Goal: Task Accomplishment & Management: Complete application form

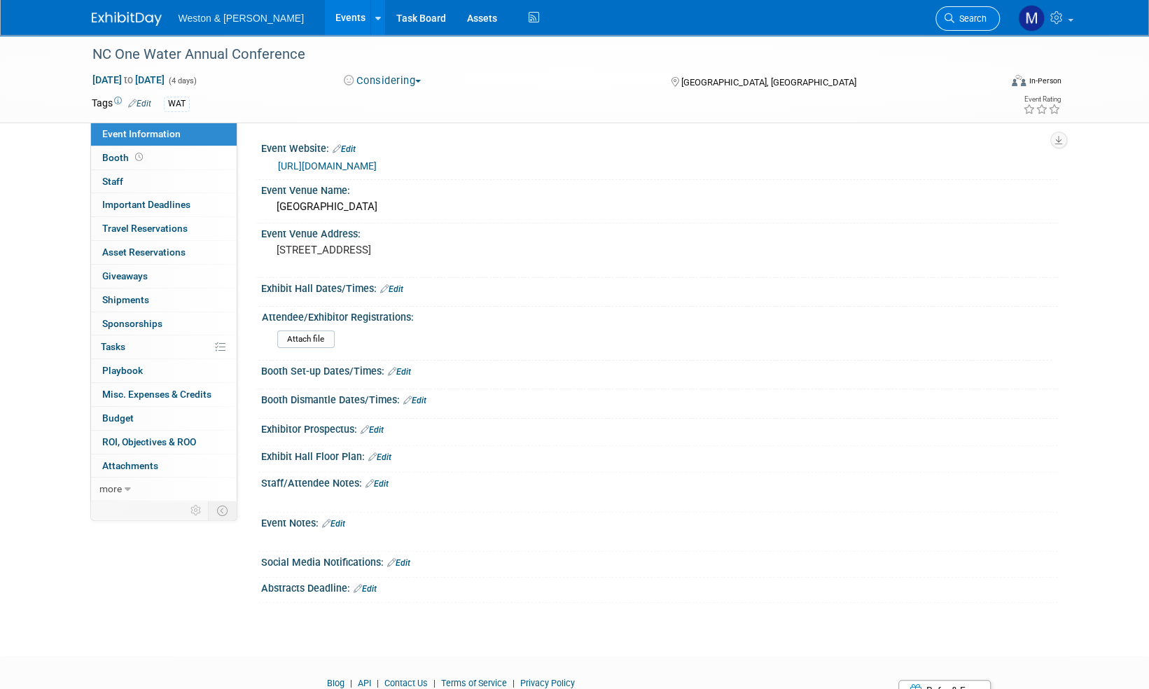
click at [964, 14] on span "Search" at bounding box center [971, 18] width 32 height 11
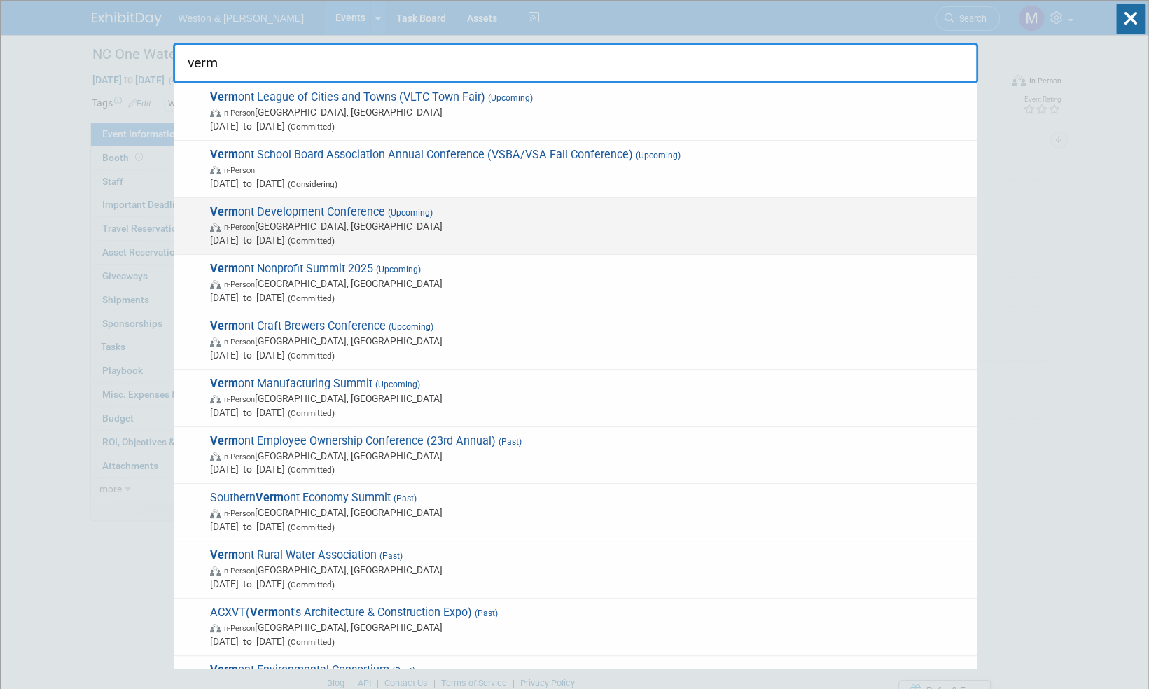
type input "verm"
click at [366, 210] on span "Verm ont Development Conference (Upcoming) In-Person Burlington, VT Oct 30, 202…" at bounding box center [588, 226] width 764 height 43
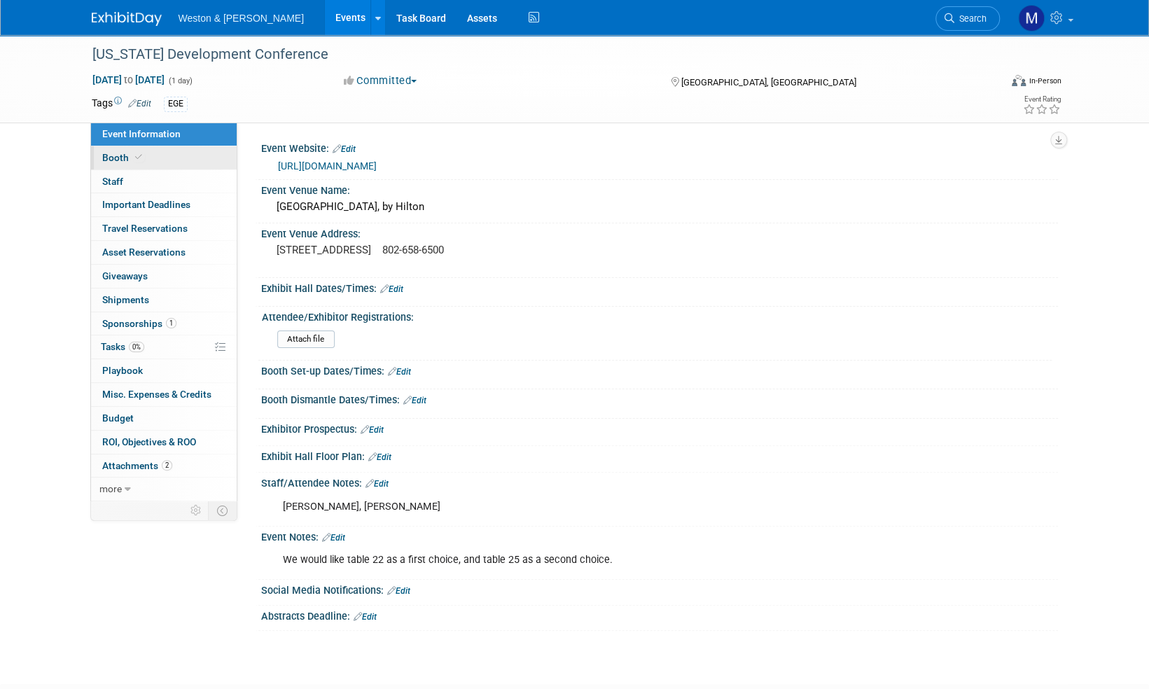
click at [118, 152] on span "Booth" at bounding box center [123, 157] width 43 height 11
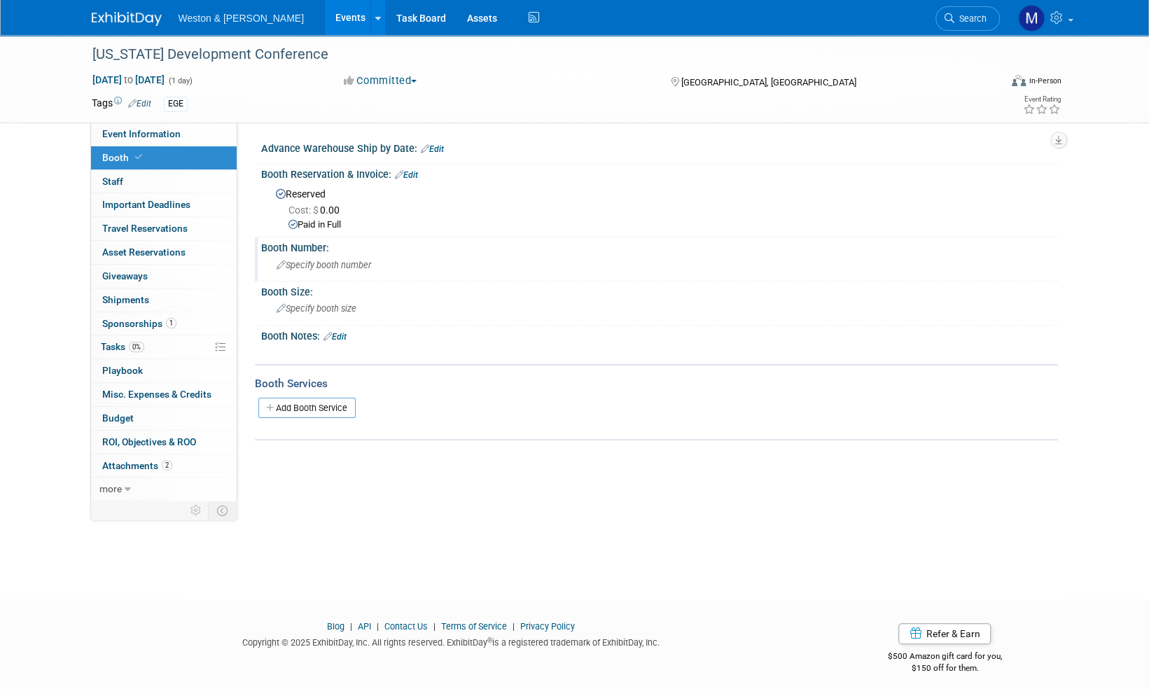
click at [335, 268] on span "Specify booth number" at bounding box center [324, 265] width 95 height 11
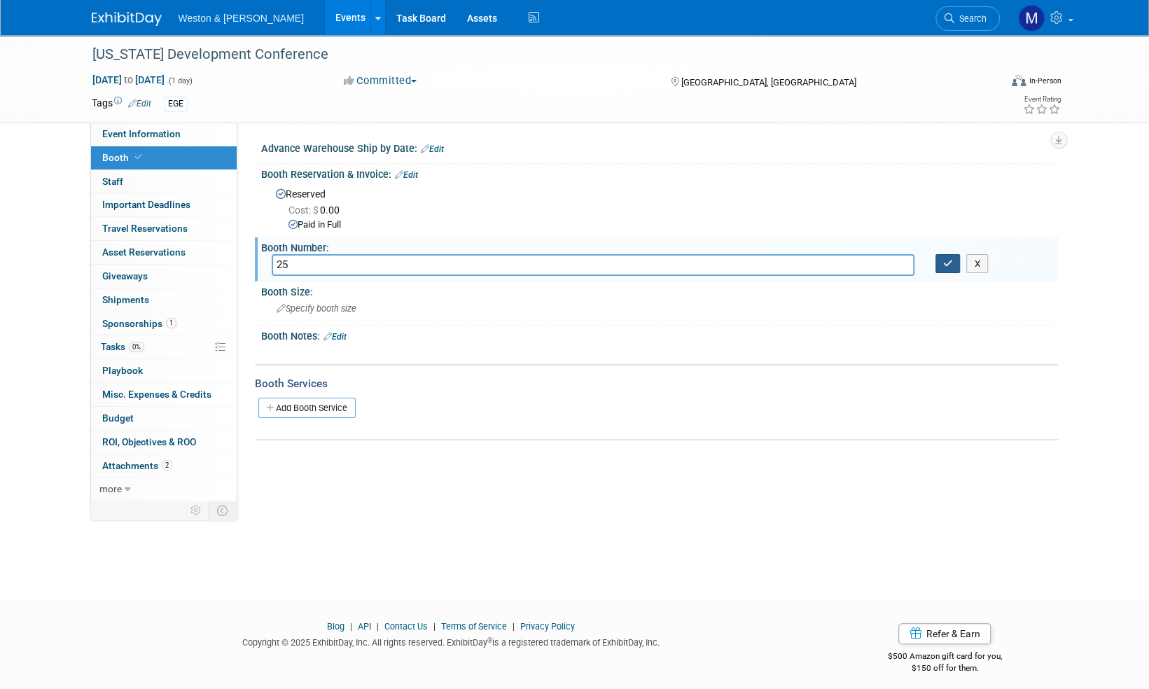
type input "25"
click at [950, 263] on icon "button" at bounding box center [948, 263] width 10 height 9
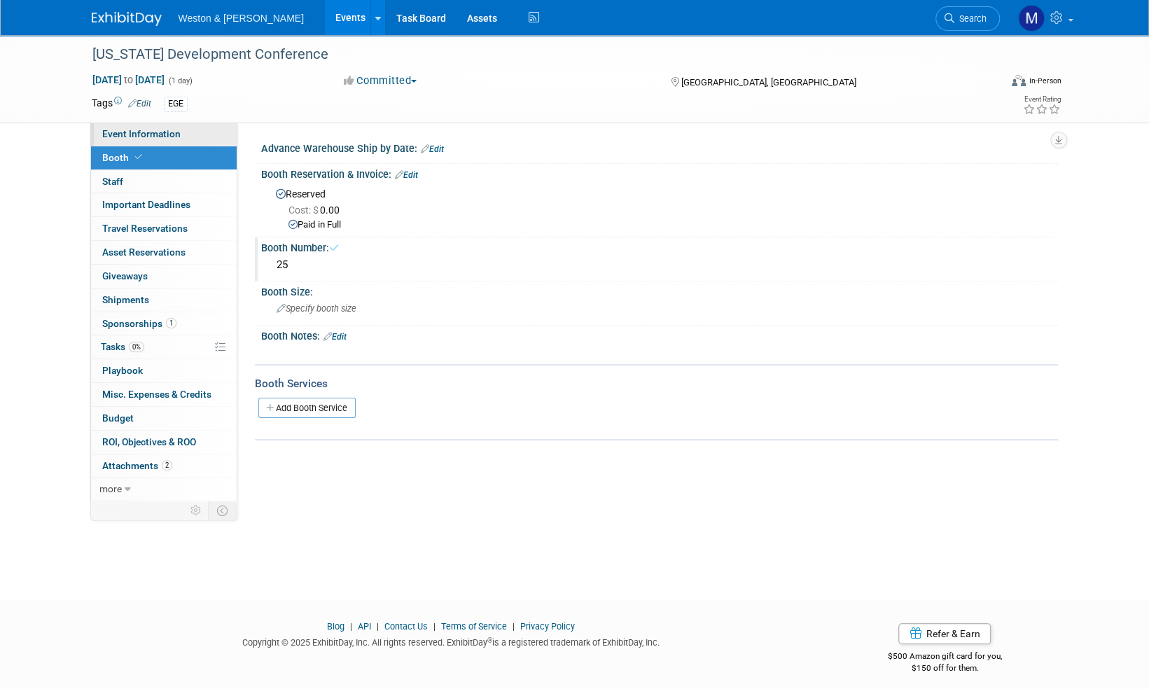
click at [146, 134] on span "Event Information" at bounding box center [141, 133] width 78 height 11
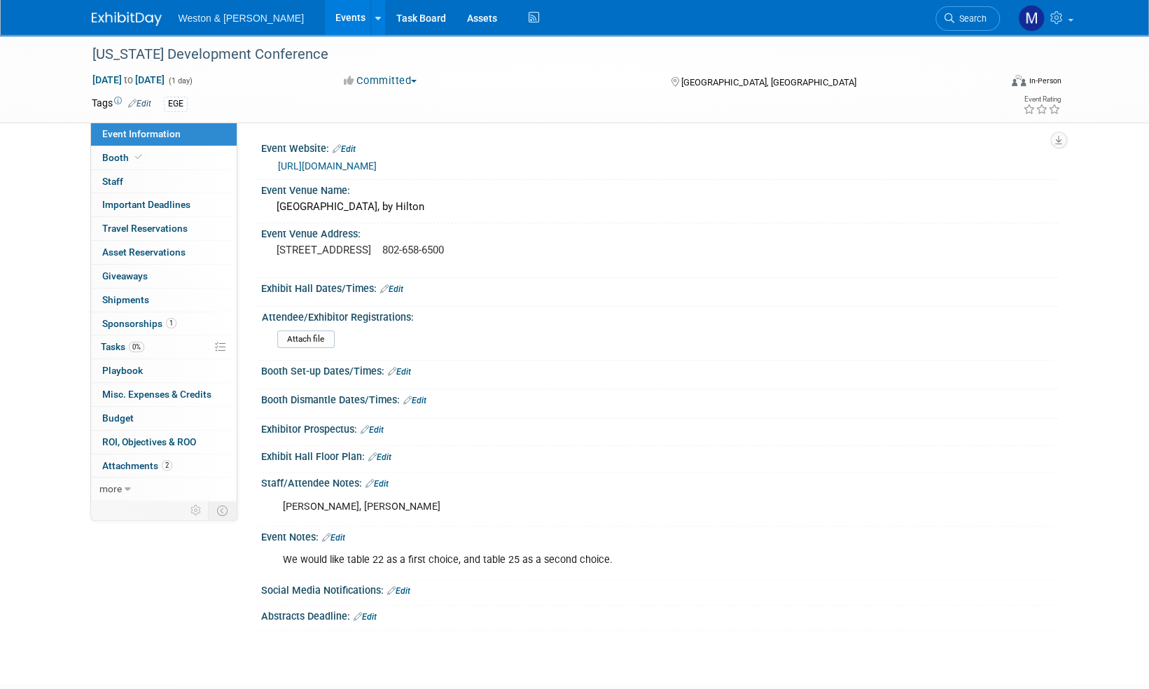
click at [344, 535] on link "Edit" at bounding box center [333, 538] width 23 height 10
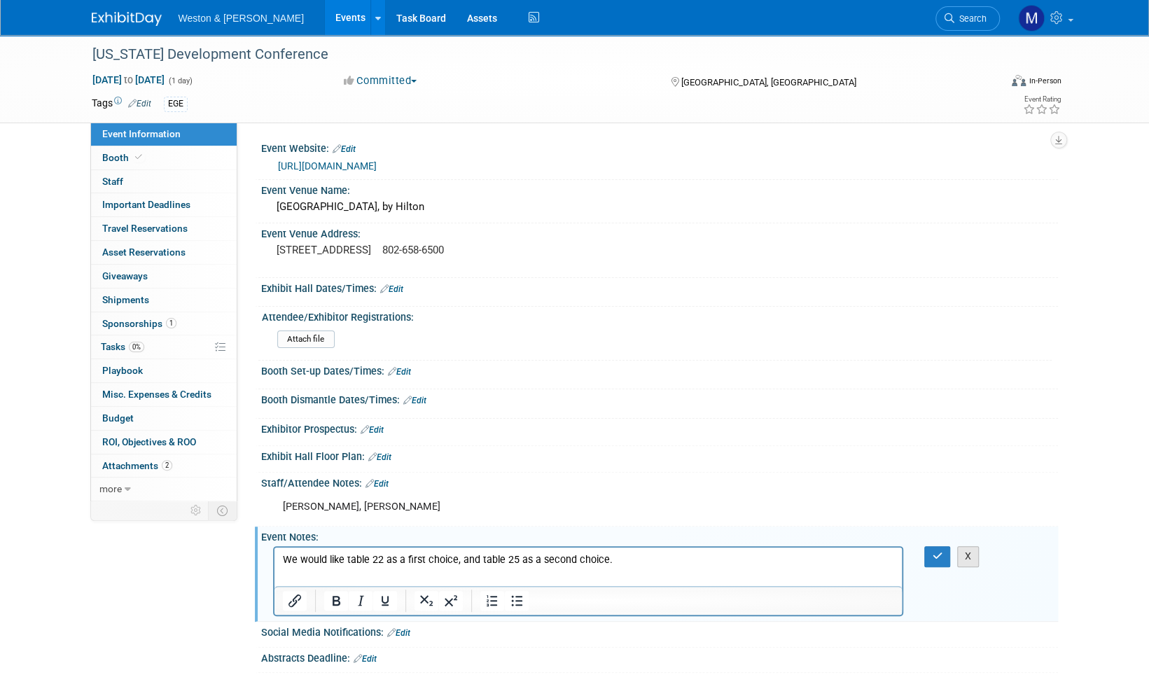
click at [964, 557] on button "X" at bounding box center [968, 556] width 22 height 20
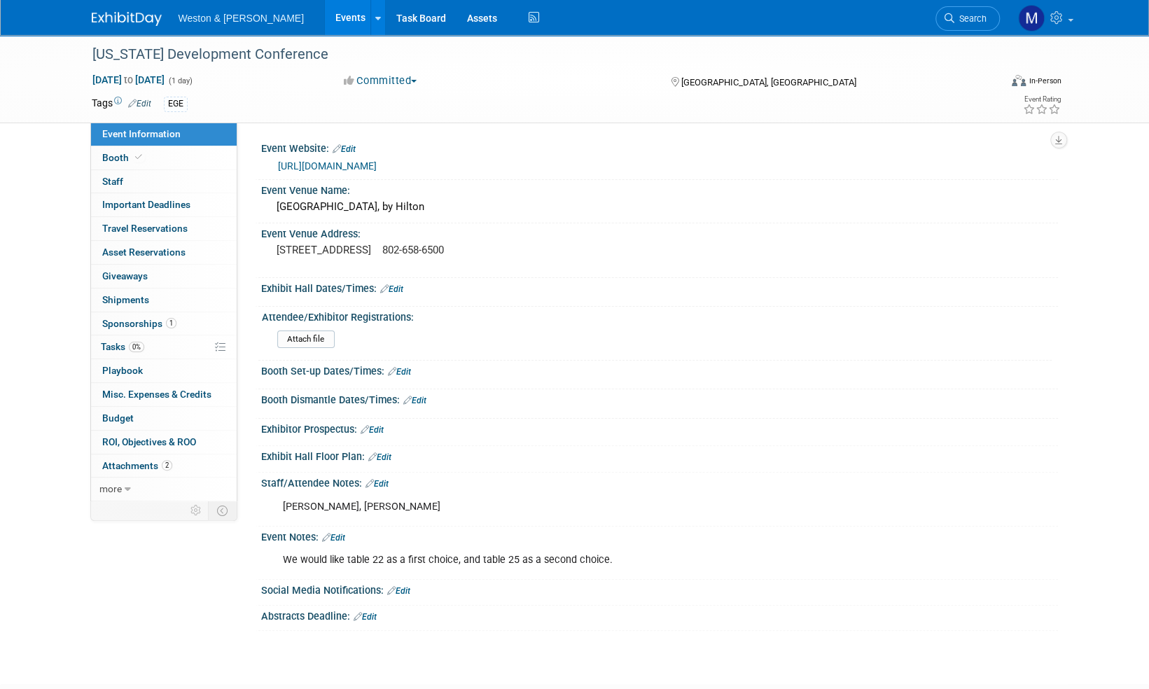
click at [371, 559] on p "We would like table 22 as a first choice, and table 25 as a second choice." at bounding box center [589, 560] width 613 height 14
click at [338, 543] on div "We would like table 22 as a first choice, and table 25 as a second choice. X" at bounding box center [658, 546] width 780 height 7
click at [341, 537] on link "Edit" at bounding box center [333, 538] width 23 height 10
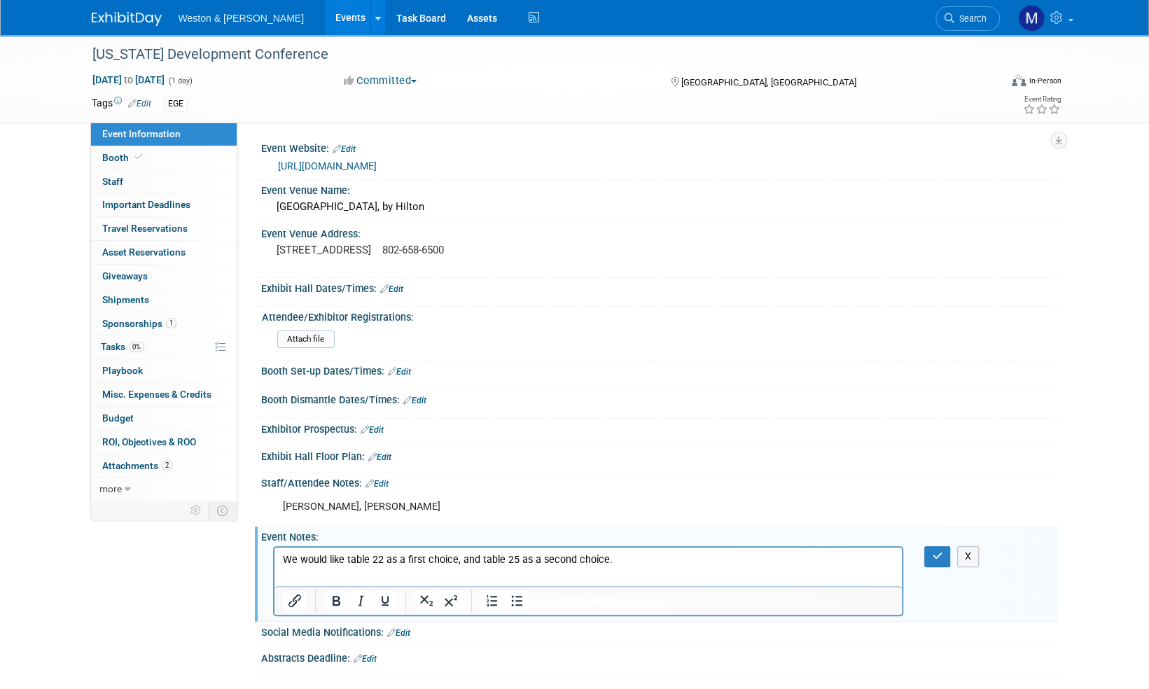
drag, startPoint x: 624, startPoint y: 560, endPoint x: 253, endPoint y: 533, distance: 372.2
click at [274, 548] on html "We would like table 22 as a first choice, and table 25 as a second choice." at bounding box center [588, 558] width 628 height 20
click at [940, 553] on icon "button" at bounding box center [937, 556] width 11 height 10
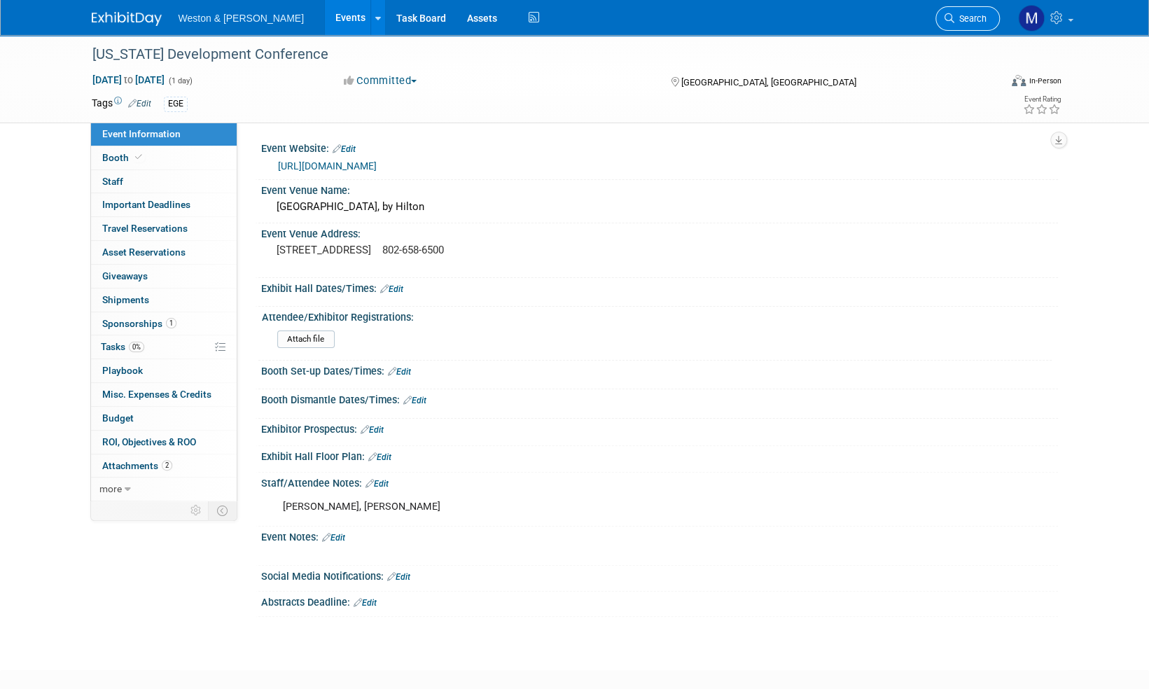
click at [974, 18] on span "Search" at bounding box center [971, 18] width 32 height 11
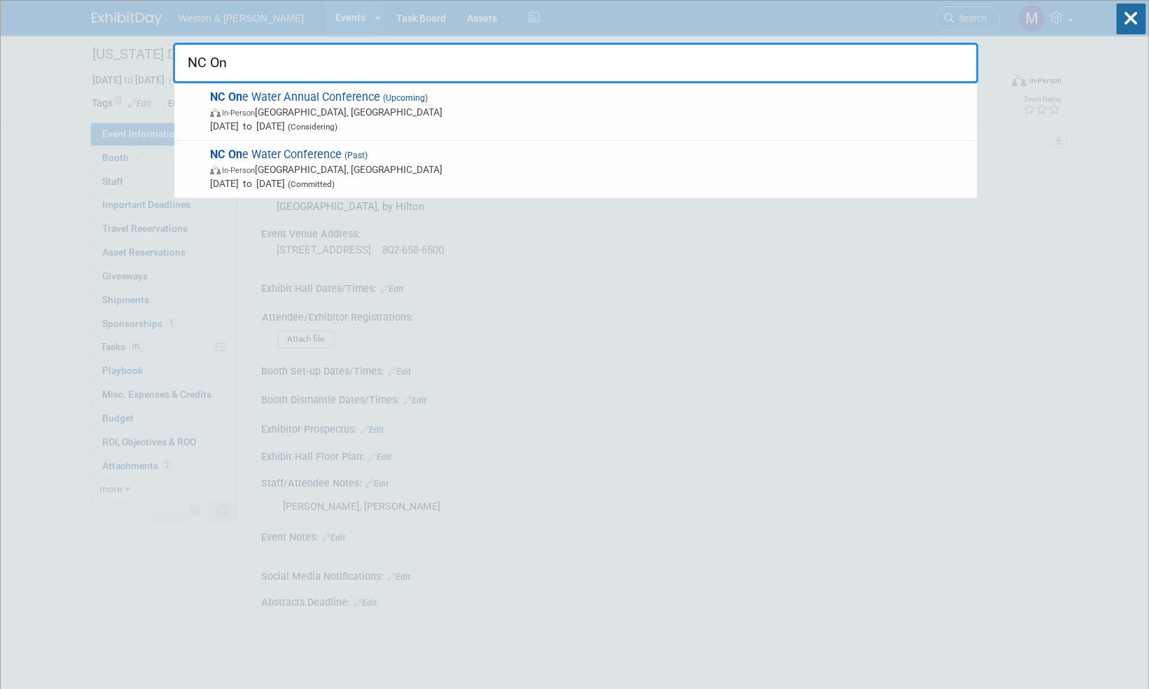
type input "NC One"
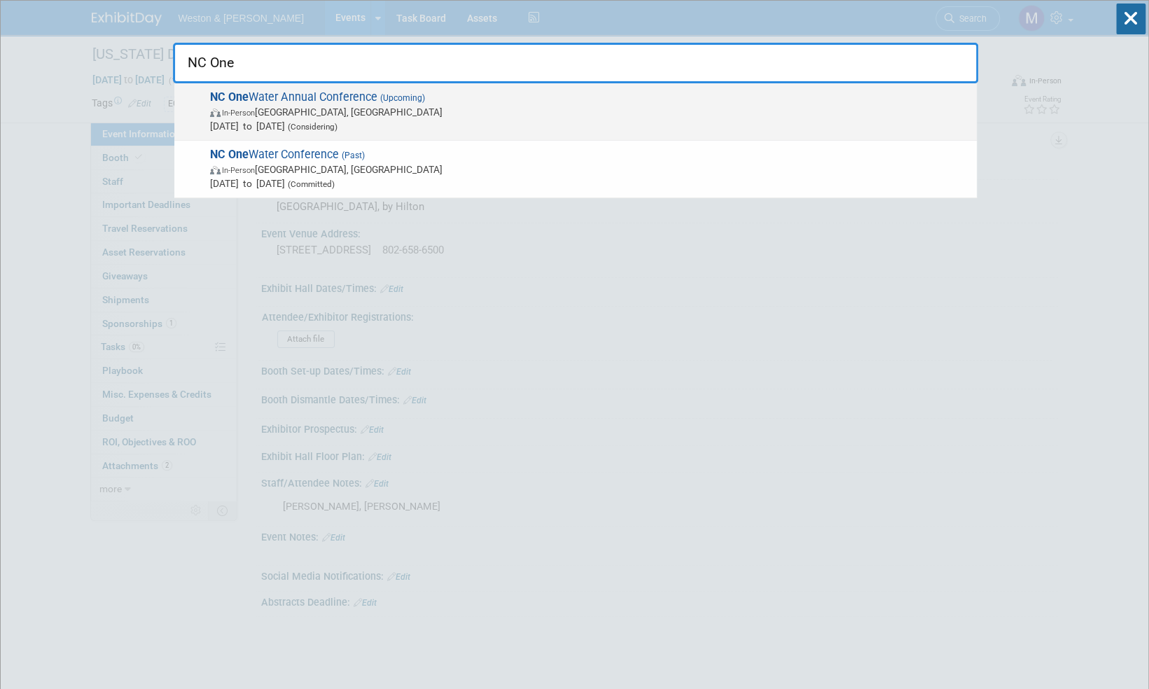
click at [784, 132] on div "NC One Water Annual Conference (Upcoming) In-Person [GEOGRAPHIC_DATA], [GEOGRAP…" at bounding box center [575, 111] width 803 height 57
